Goal: Navigation & Orientation: Find specific page/section

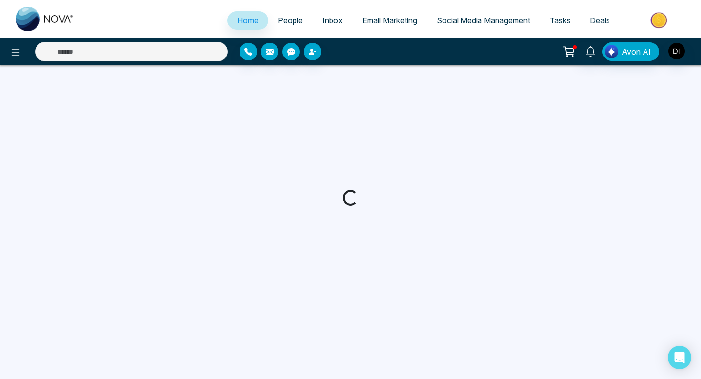
select select "*"
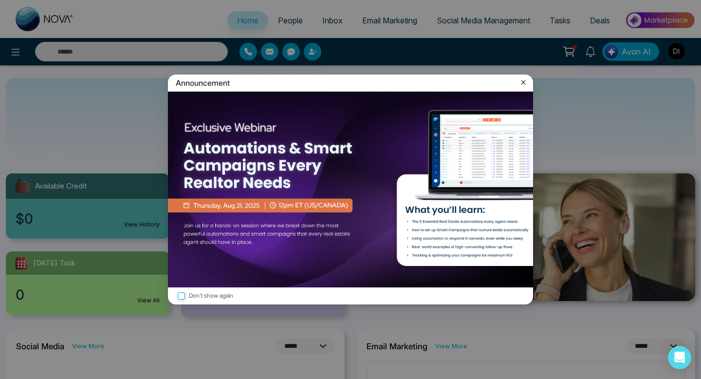
click at [525, 82] on icon at bounding box center [523, 82] width 10 height 10
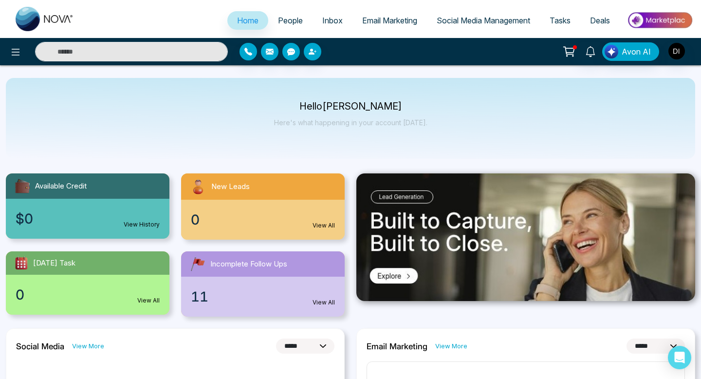
click at [247, 17] on span "Home" at bounding box center [247, 21] width 21 height 10
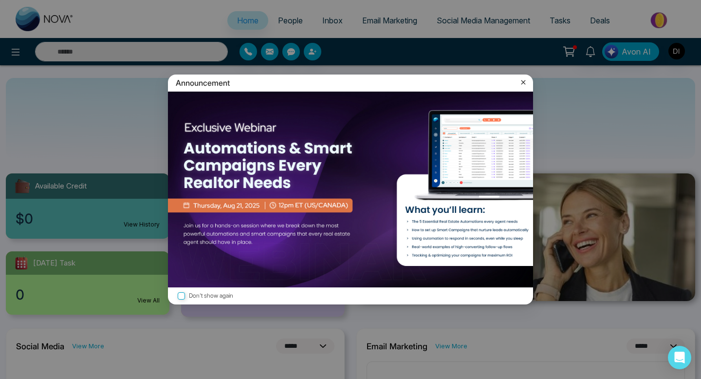
click at [526, 81] on icon at bounding box center [523, 82] width 10 height 10
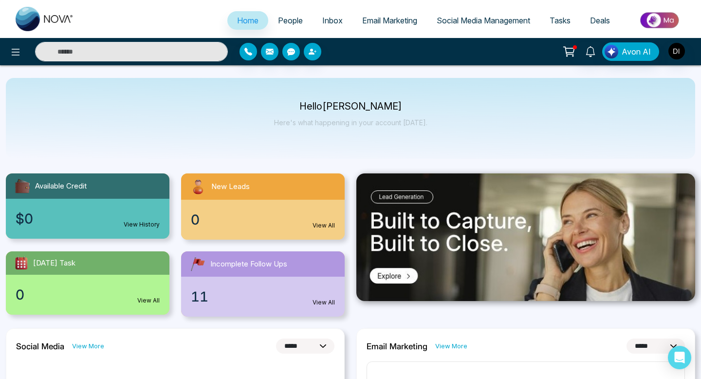
click at [573, 50] on icon at bounding box center [569, 52] width 14 height 14
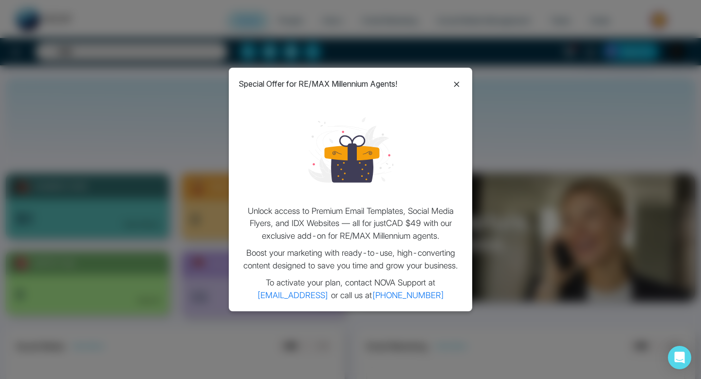
click at [458, 77] on div at bounding box center [457, 83] width 12 height 13
click at [459, 83] on icon at bounding box center [457, 84] width 12 height 12
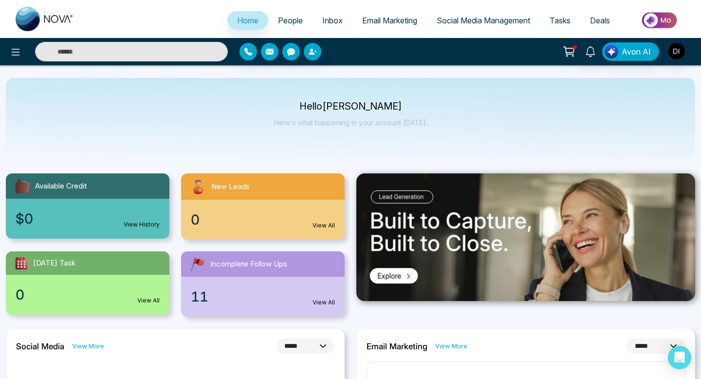
click at [659, 19] on img at bounding box center [659, 20] width 71 height 22
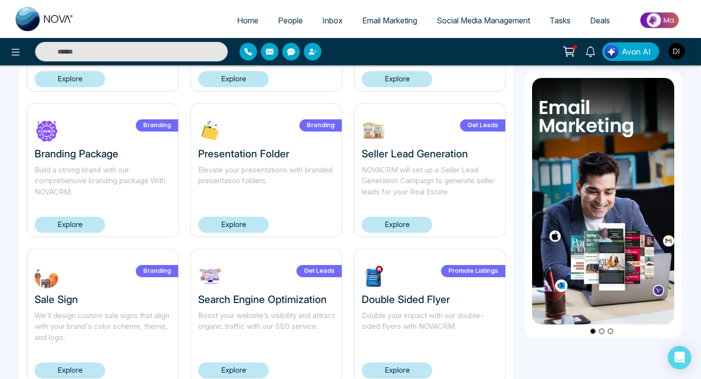
scroll to position [173, 0]
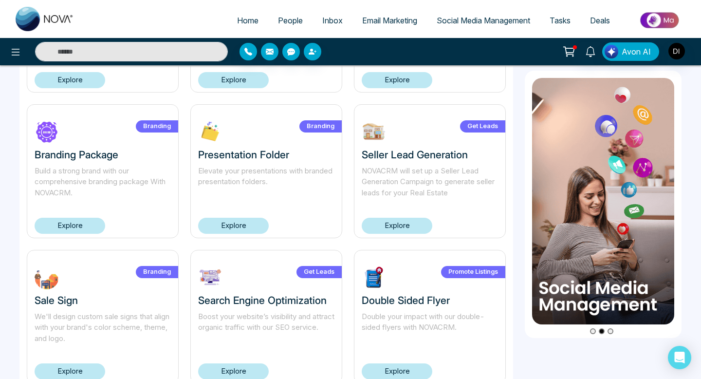
click at [134, 294] on h3 "Sale Sign" at bounding box center [103, 300] width 136 height 12
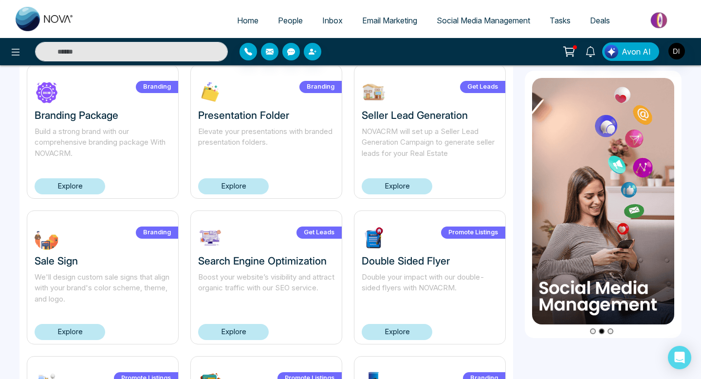
scroll to position [216, 0]
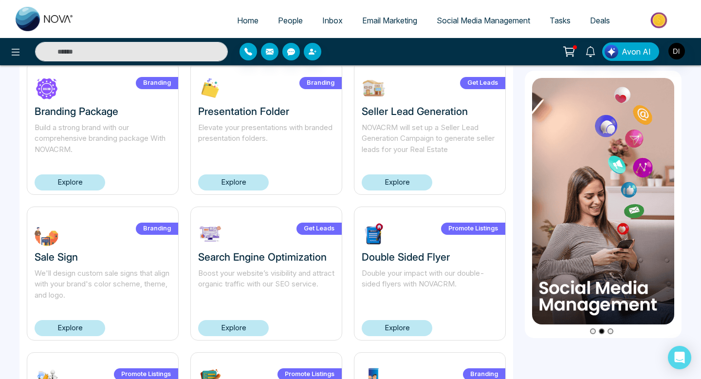
click at [80, 326] on link "Explore" at bounding box center [70, 328] width 71 height 16
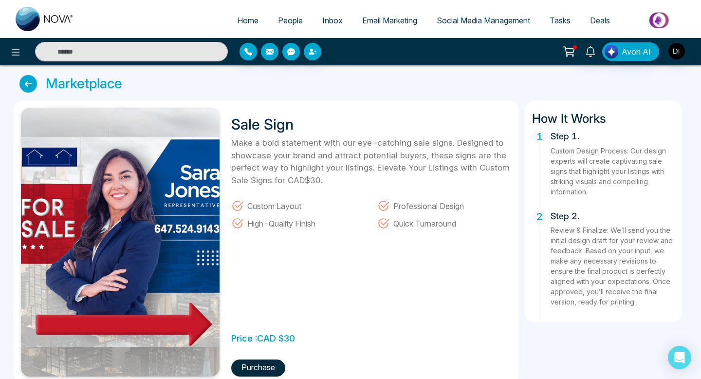
click at [33, 87] on icon at bounding box center [28, 84] width 18 height 18
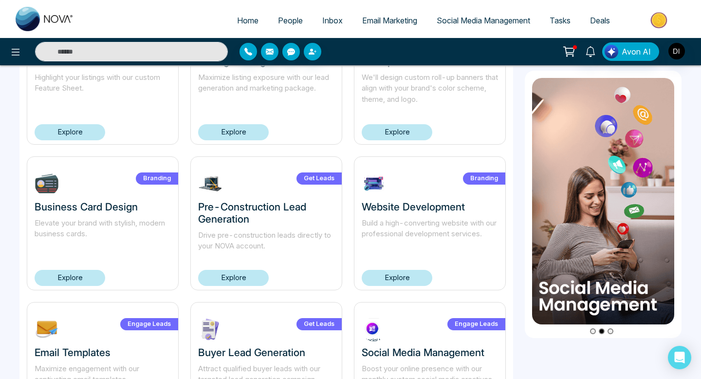
scroll to position [642, 0]
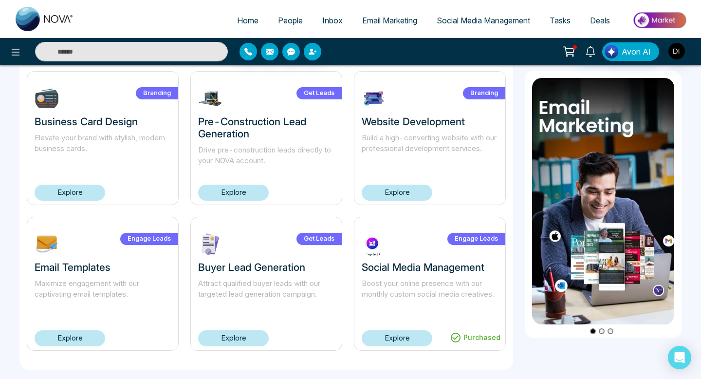
click at [395, 338] on link "Explore" at bounding box center [397, 338] width 71 height 16
